Goal: Transaction & Acquisition: Purchase product/service

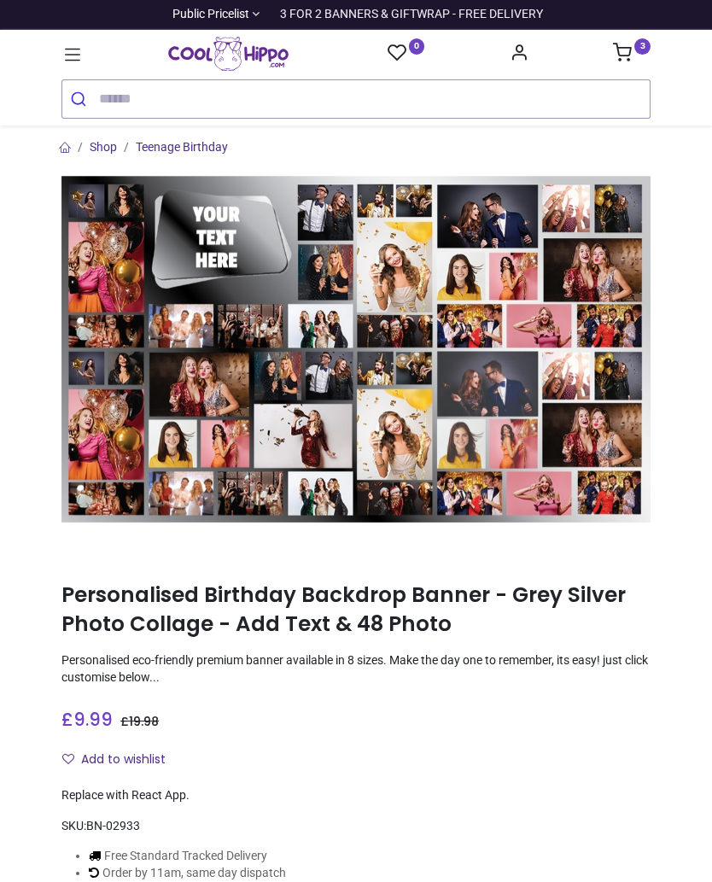
type input "**********"
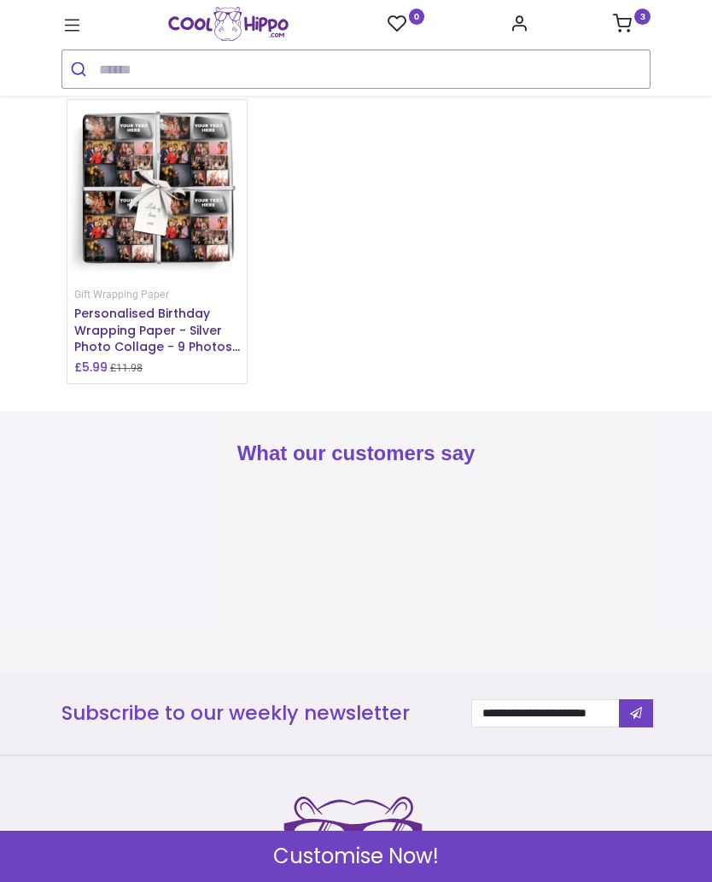
click at [426, 852] on span "Customise Now!" at bounding box center [356, 855] width 166 height 29
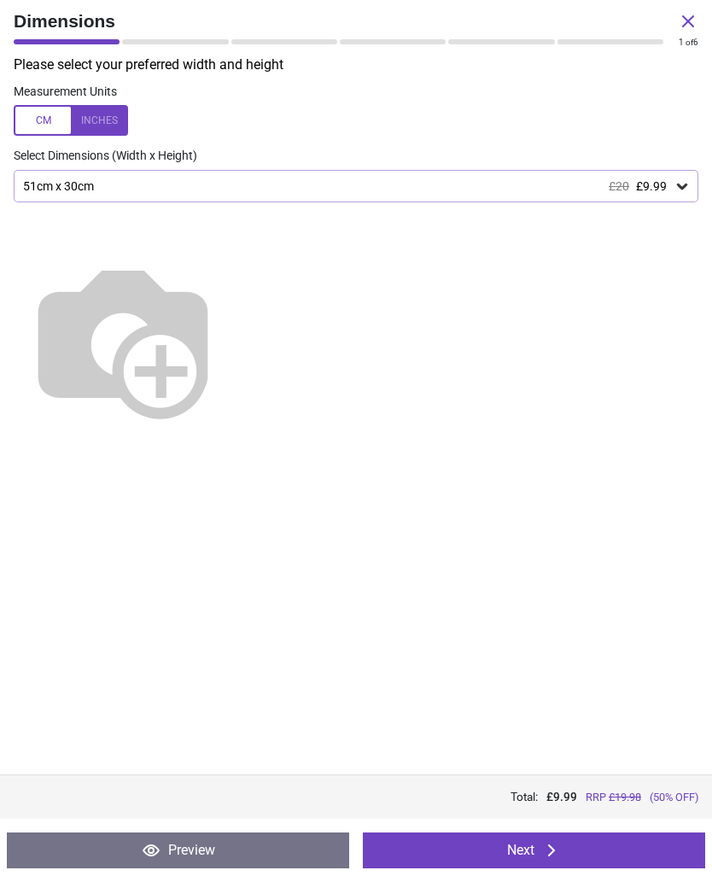
scroll to position [2356, 0]
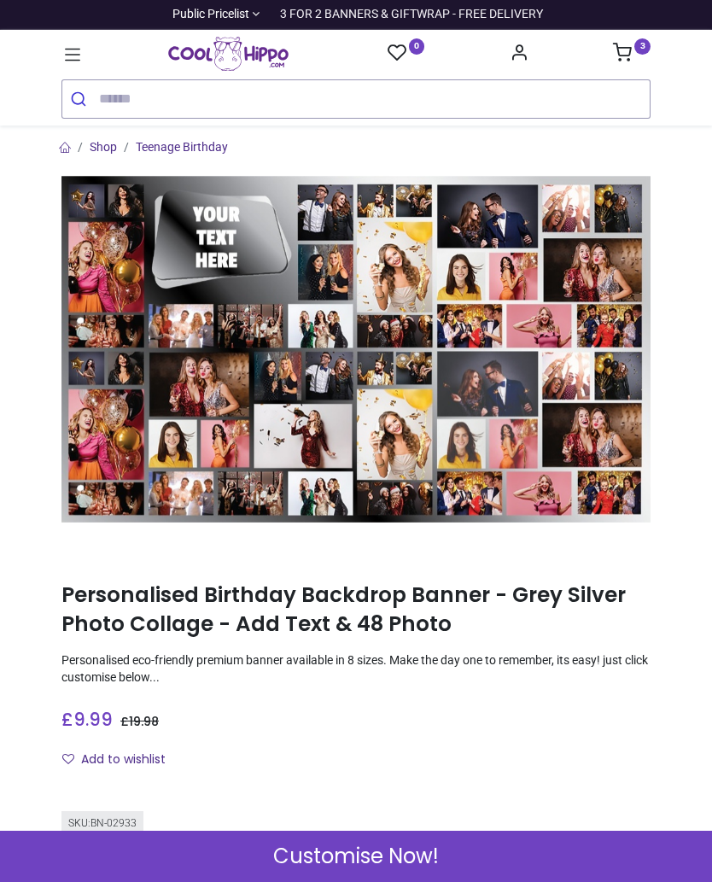
type input "**********"
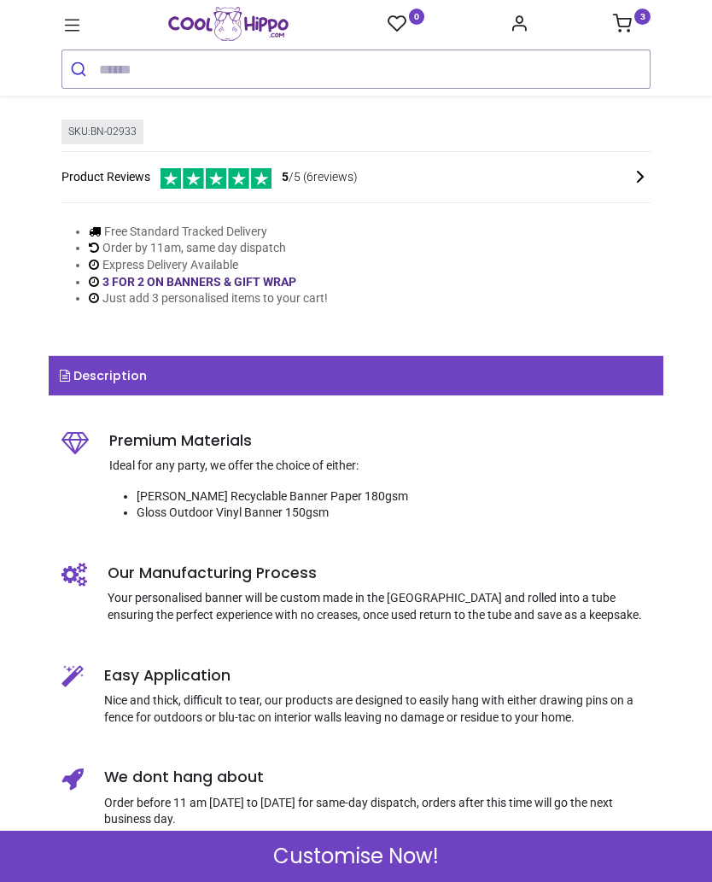
scroll to position [690, 0]
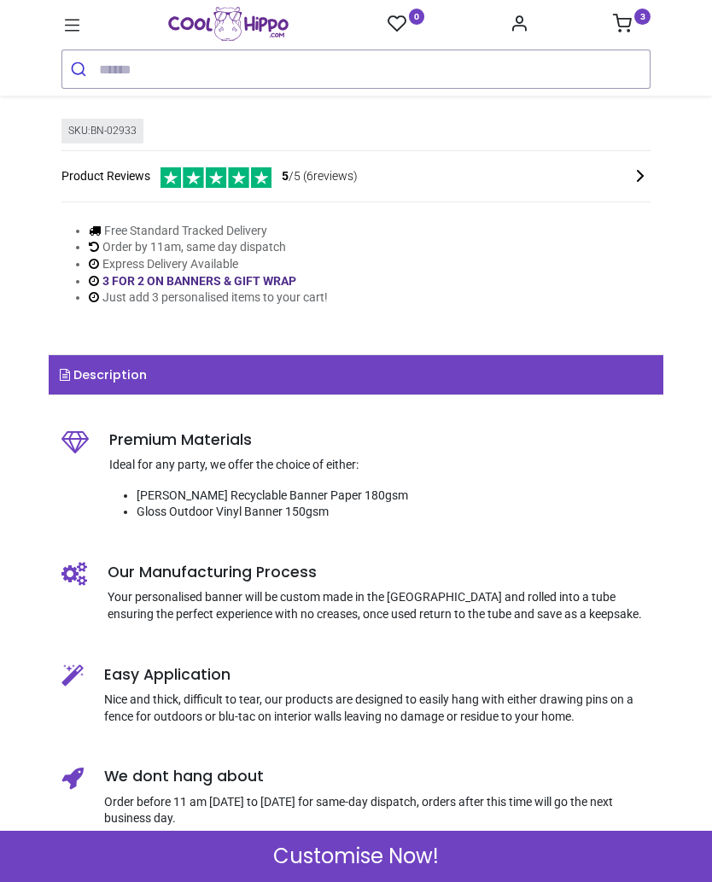
click at [355, 834] on div "Customise Now!" at bounding box center [356, 855] width 712 height 51
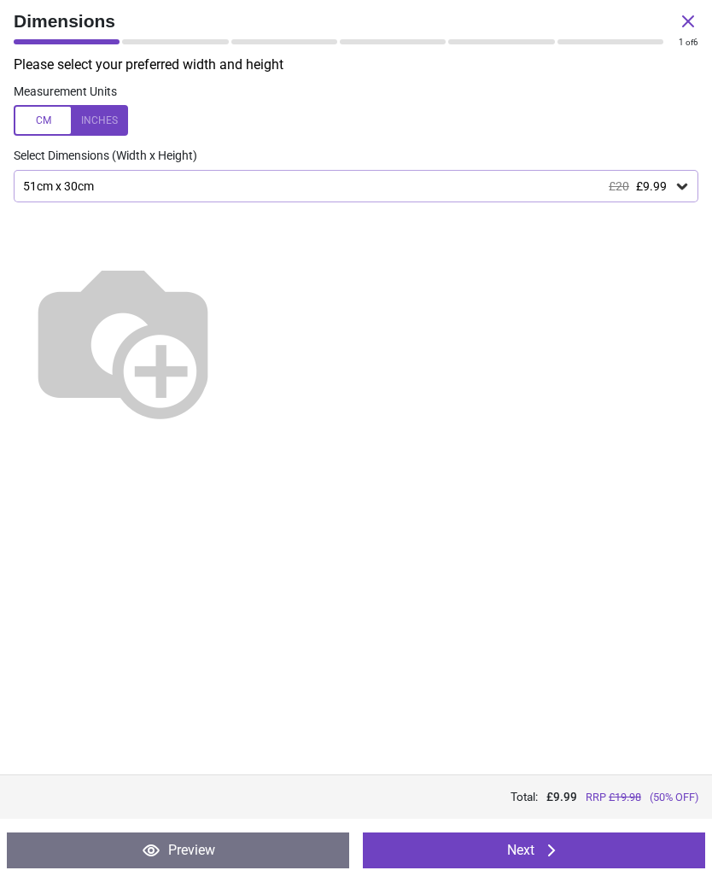
click at [509, 835] on button "Next" at bounding box center [534, 850] width 342 height 36
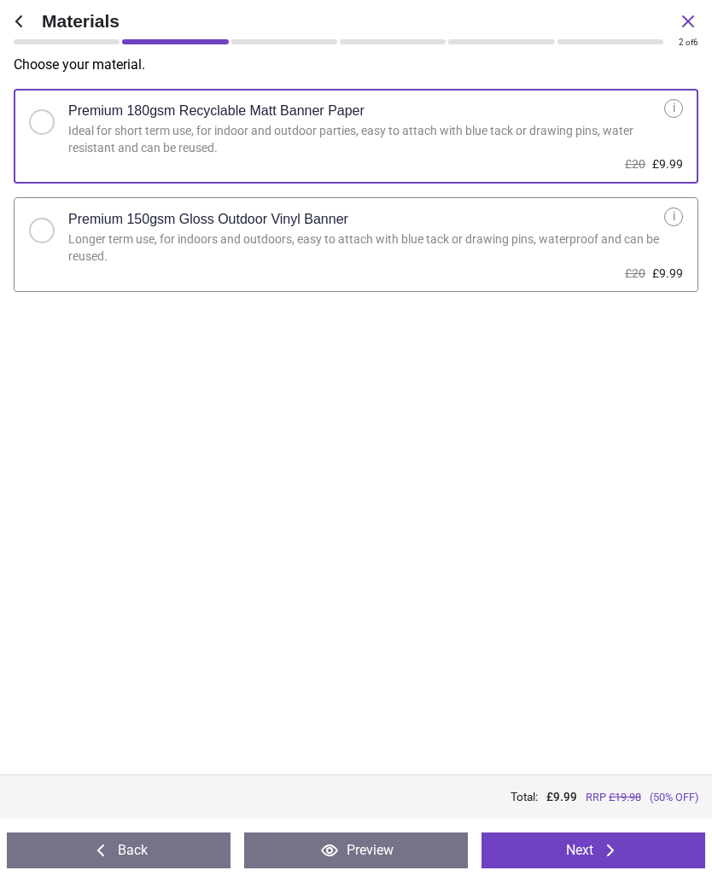
click at [60, 238] on div at bounding box center [48, 225] width 39 height 36
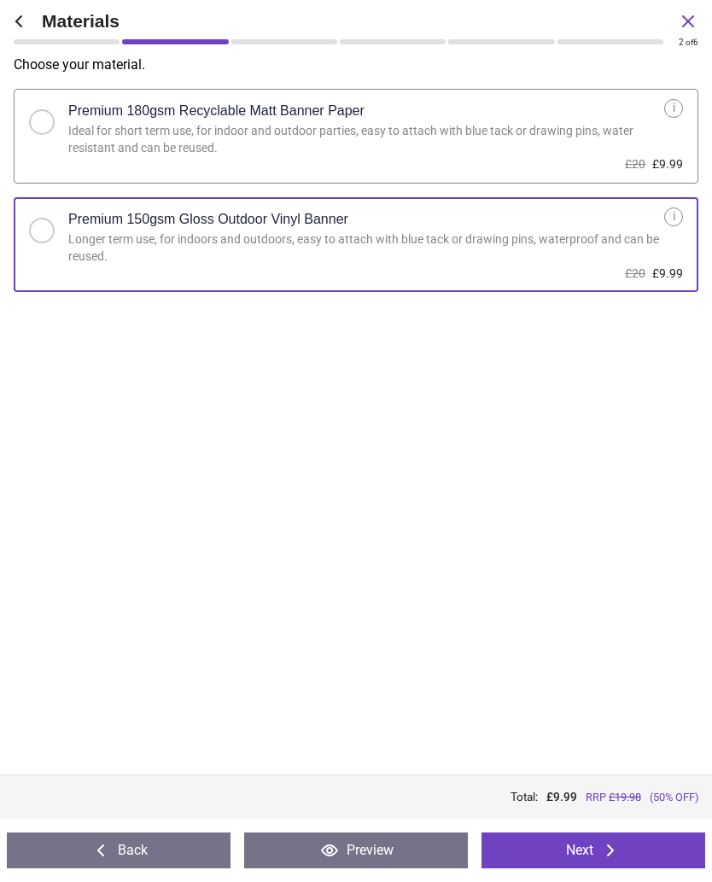
click at [609, 846] on icon at bounding box center [610, 850] width 7 height 12
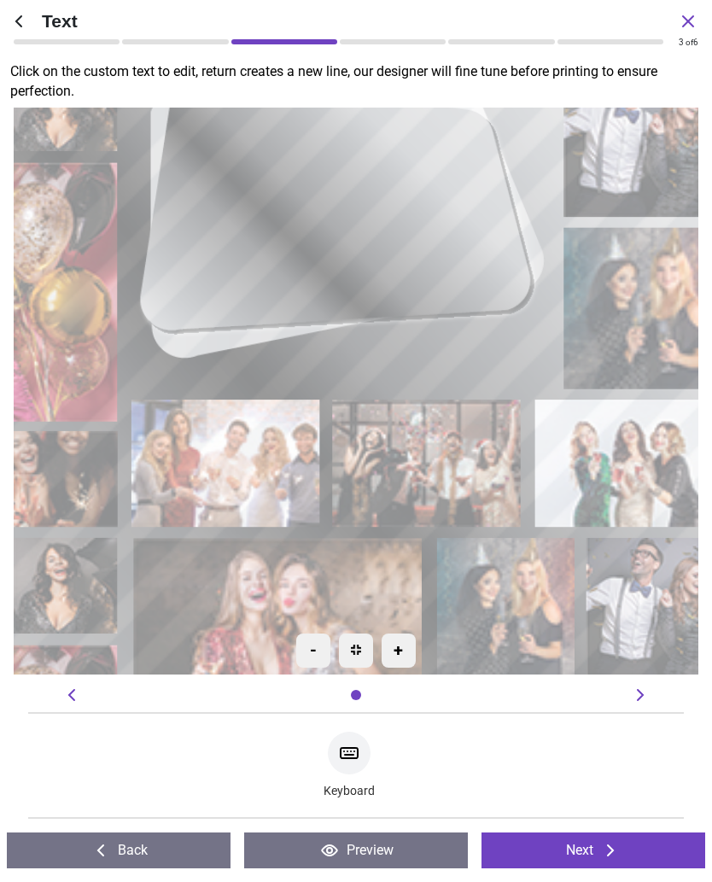
click at [616, 92] on p "Click on the custom text to edit, return creates a new line, our designer will …" at bounding box center [360, 81] width 701 height 38
click at [586, 847] on button "Next" at bounding box center [593, 850] width 224 height 36
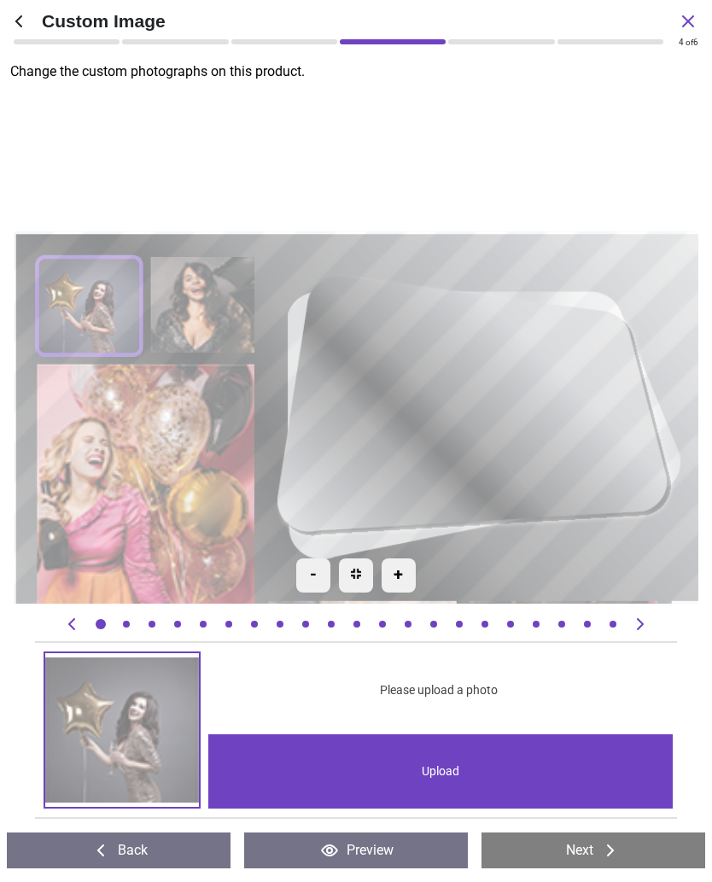
click at [518, 768] on div "Upload" at bounding box center [440, 771] width 464 height 74
click at [163, 847] on button "Back" at bounding box center [119, 850] width 224 height 36
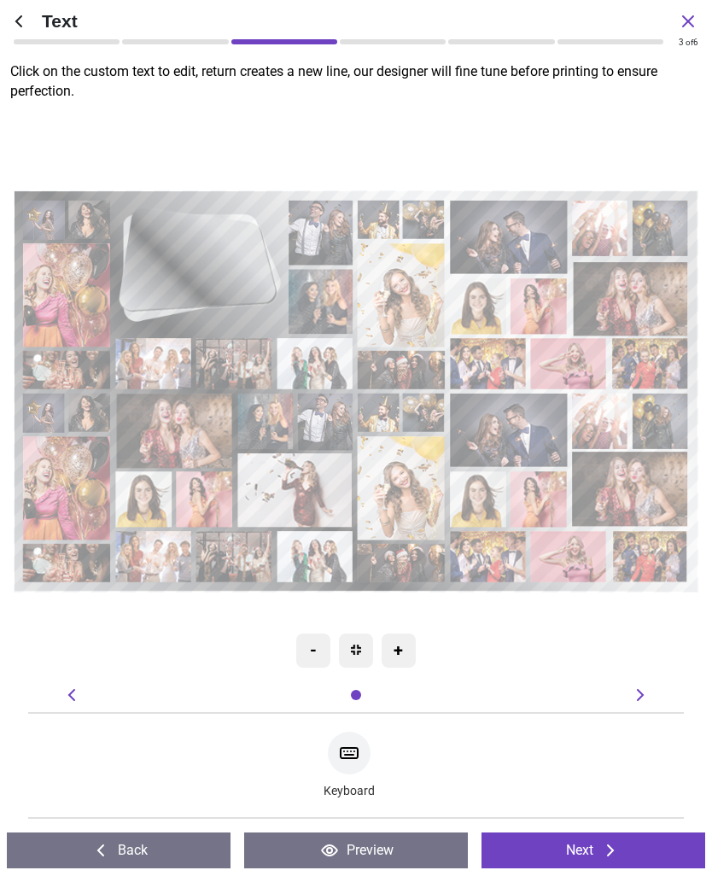
click at [243, 812] on div "Keyboard" at bounding box center [355, 765] width 655 height 107
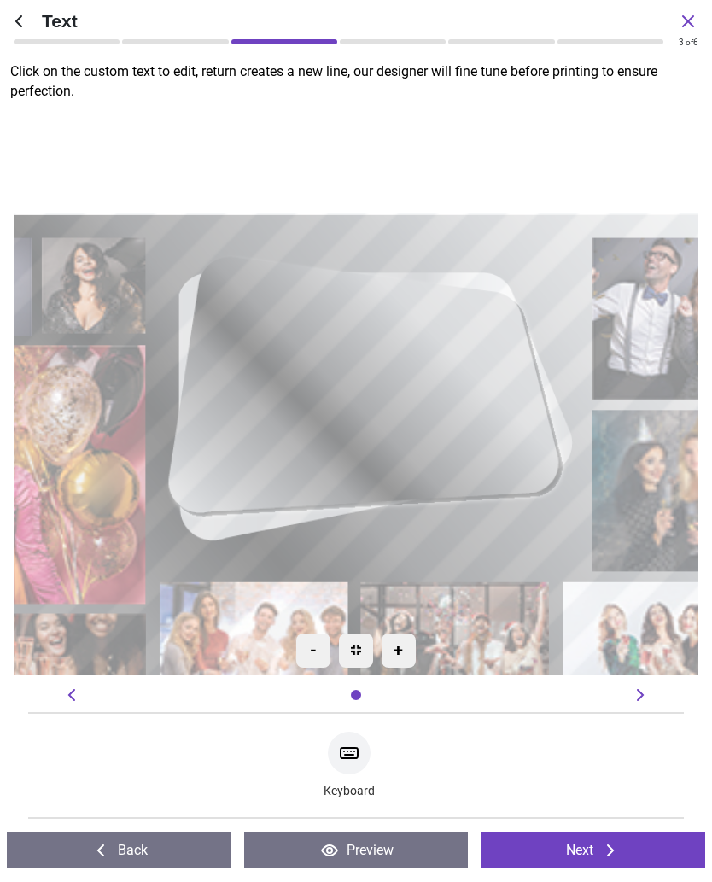
click at [173, 852] on button "Back" at bounding box center [119, 850] width 224 height 36
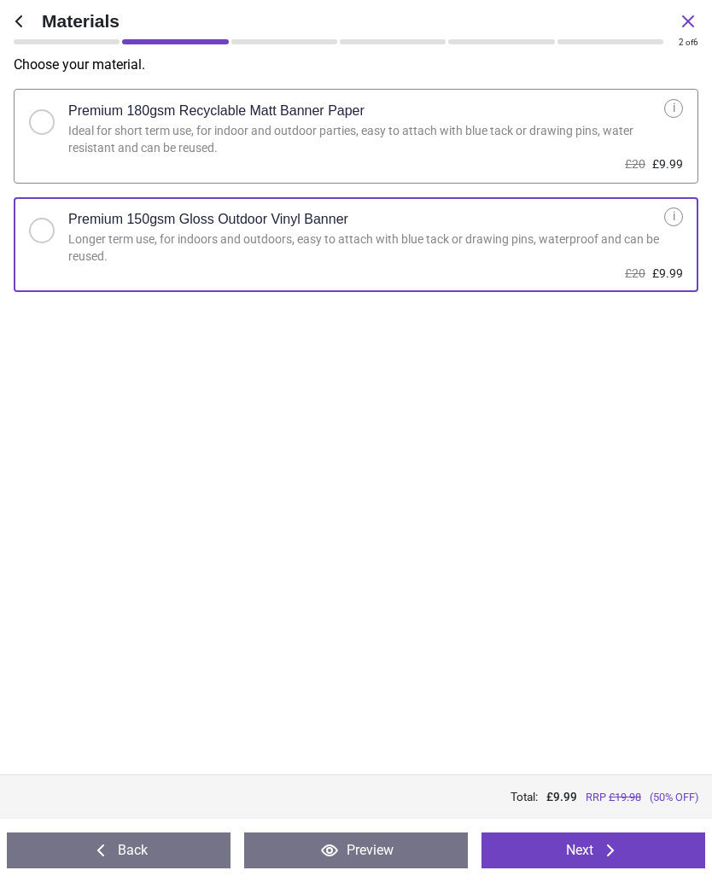
click at [188, 841] on button "Back" at bounding box center [119, 850] width 224 height 36
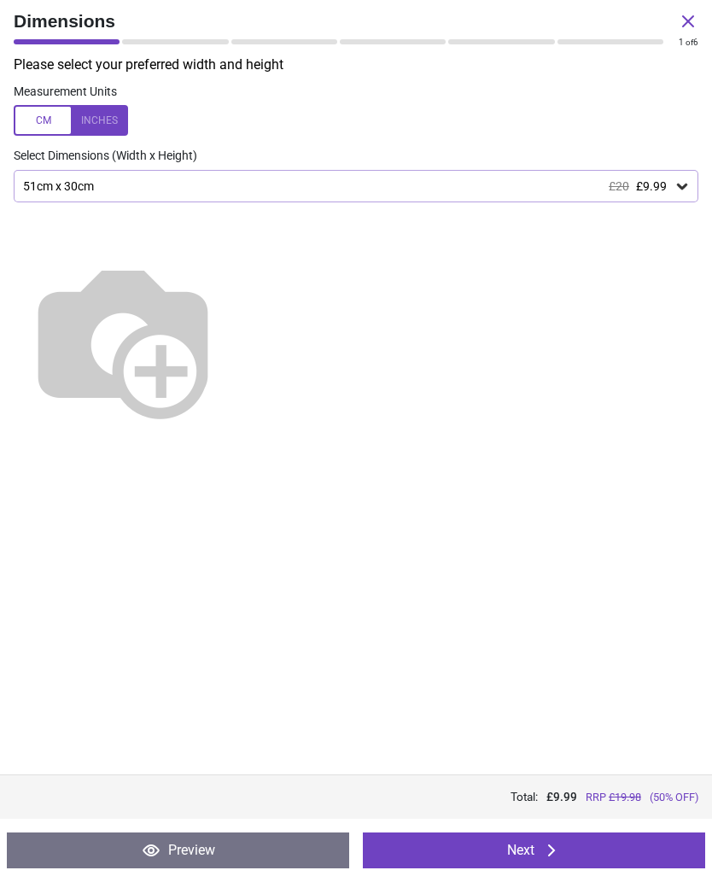
click at [685, 26] on icon at bounding box center [688, 21] width 20 height 20
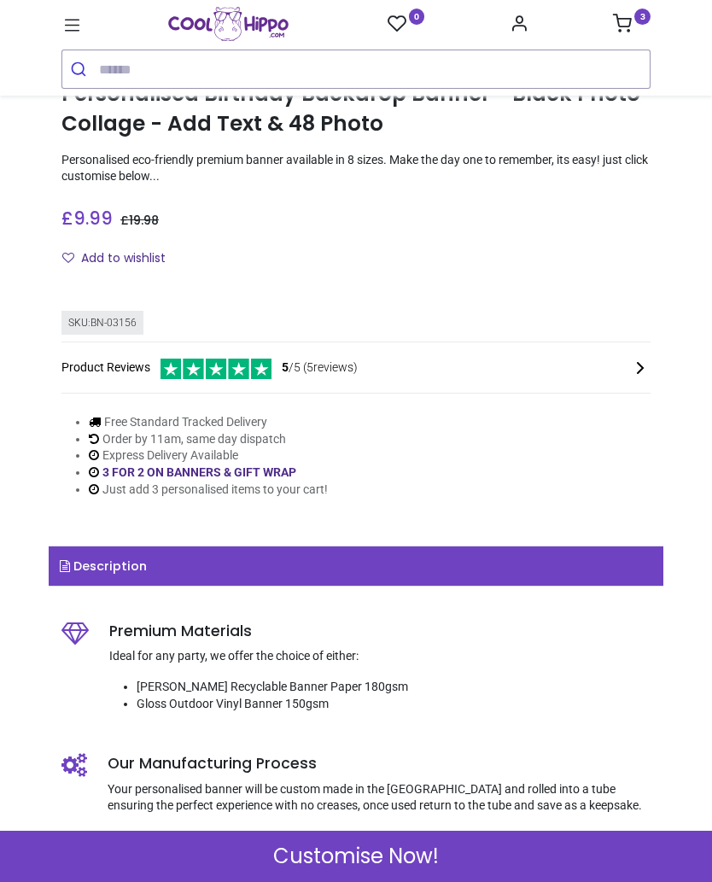
type input "**********"
